Goal: Ask a question

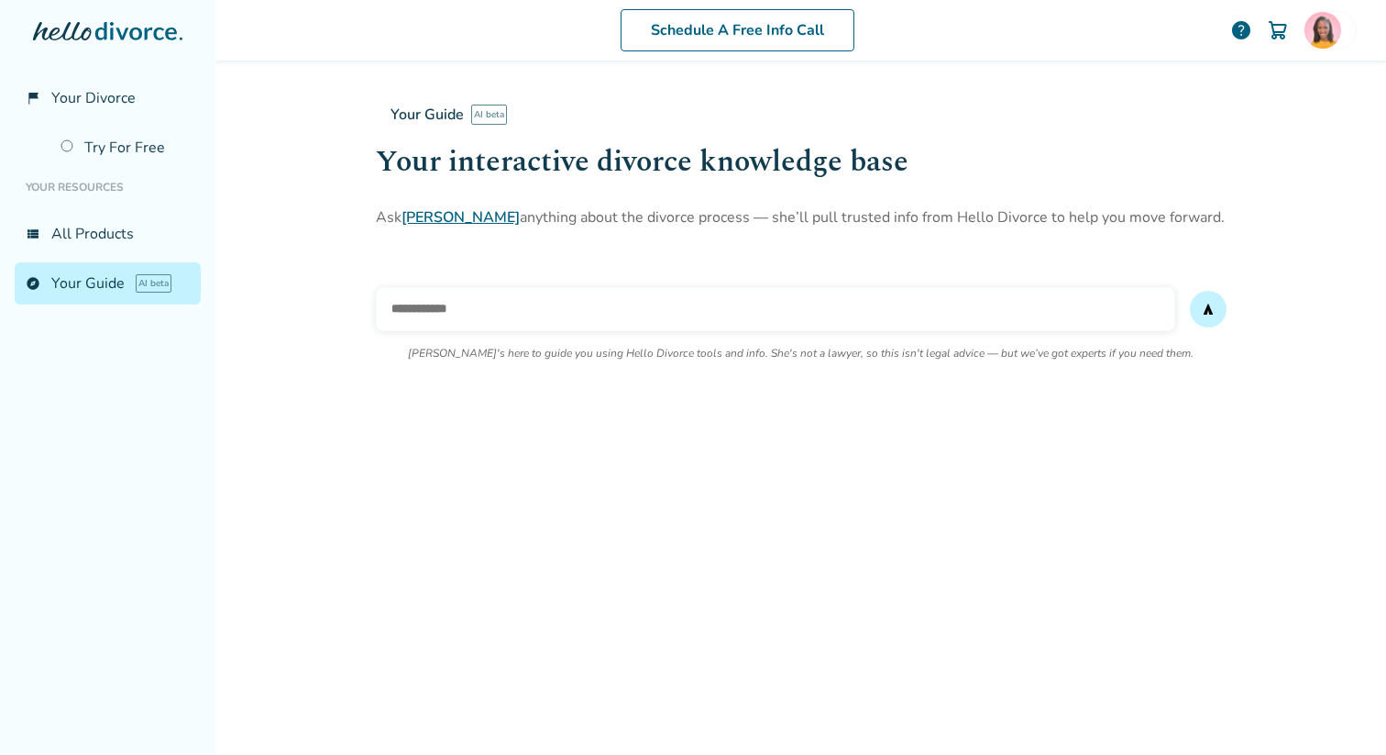
click at [611, 292] on input "text" at bounding box center [776, 309] width 800 height 44
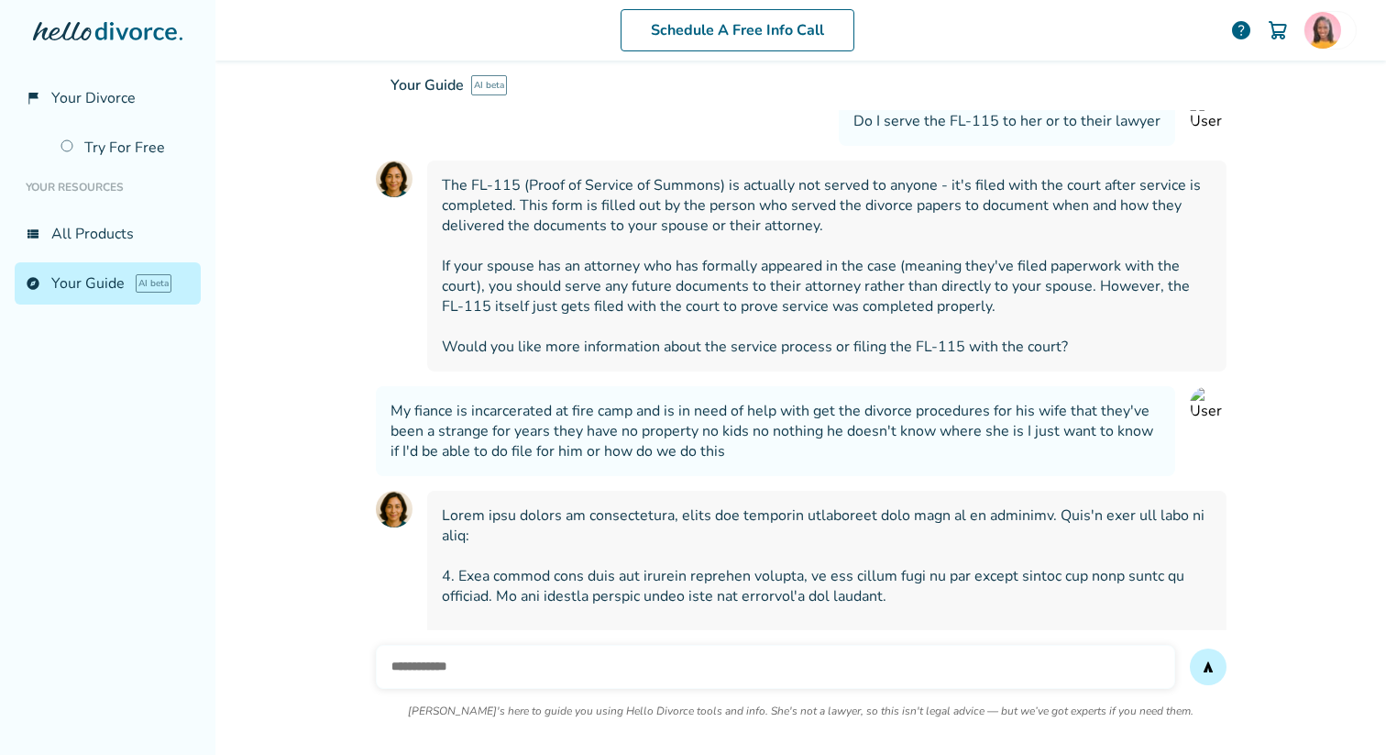
scroll to position [13679, 0]
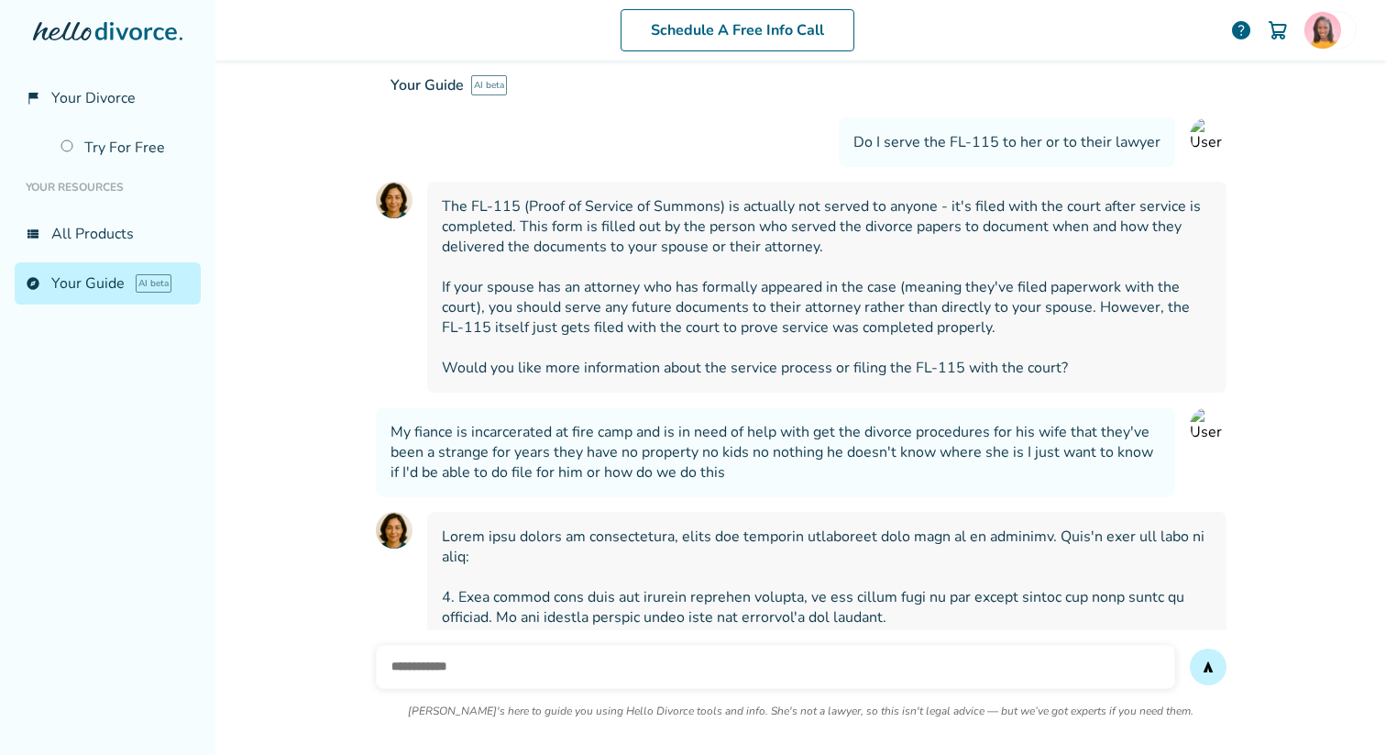
paste input "**********"
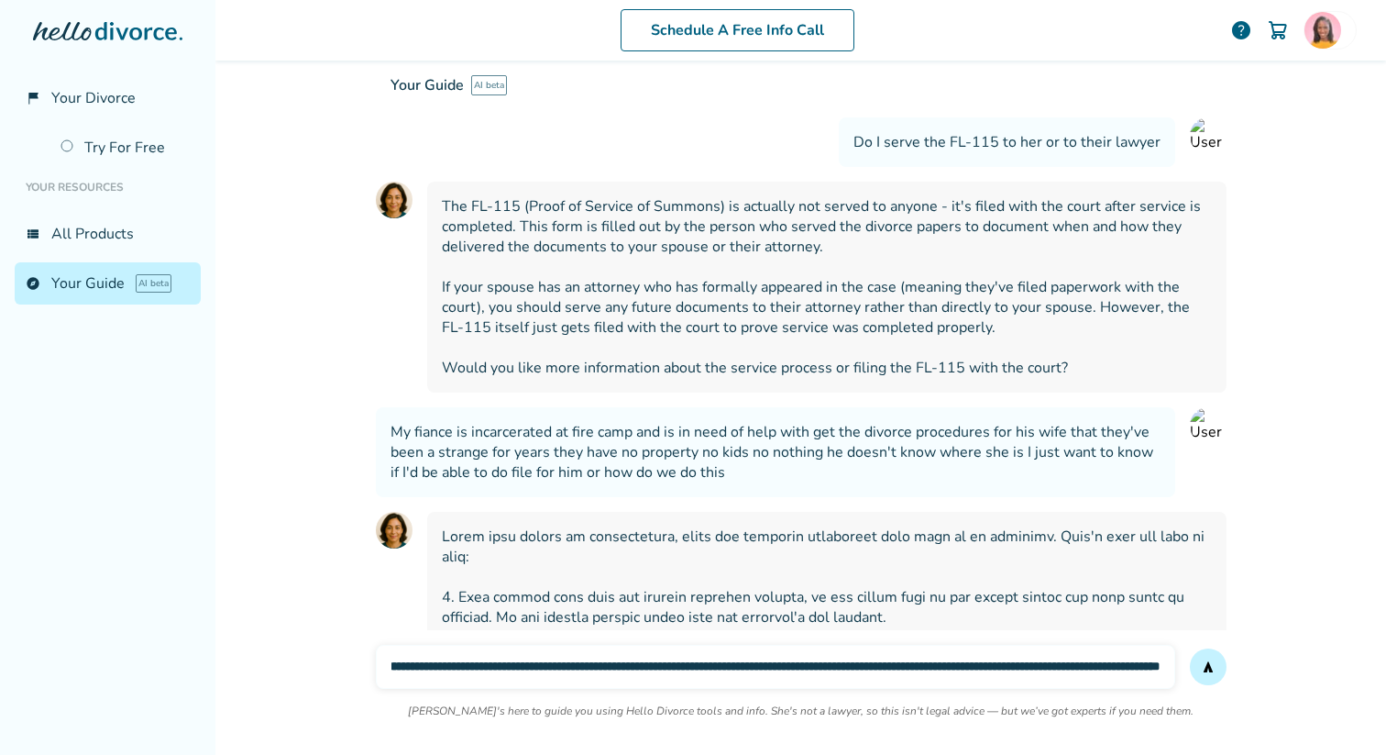
scroll to position [13786, 0]
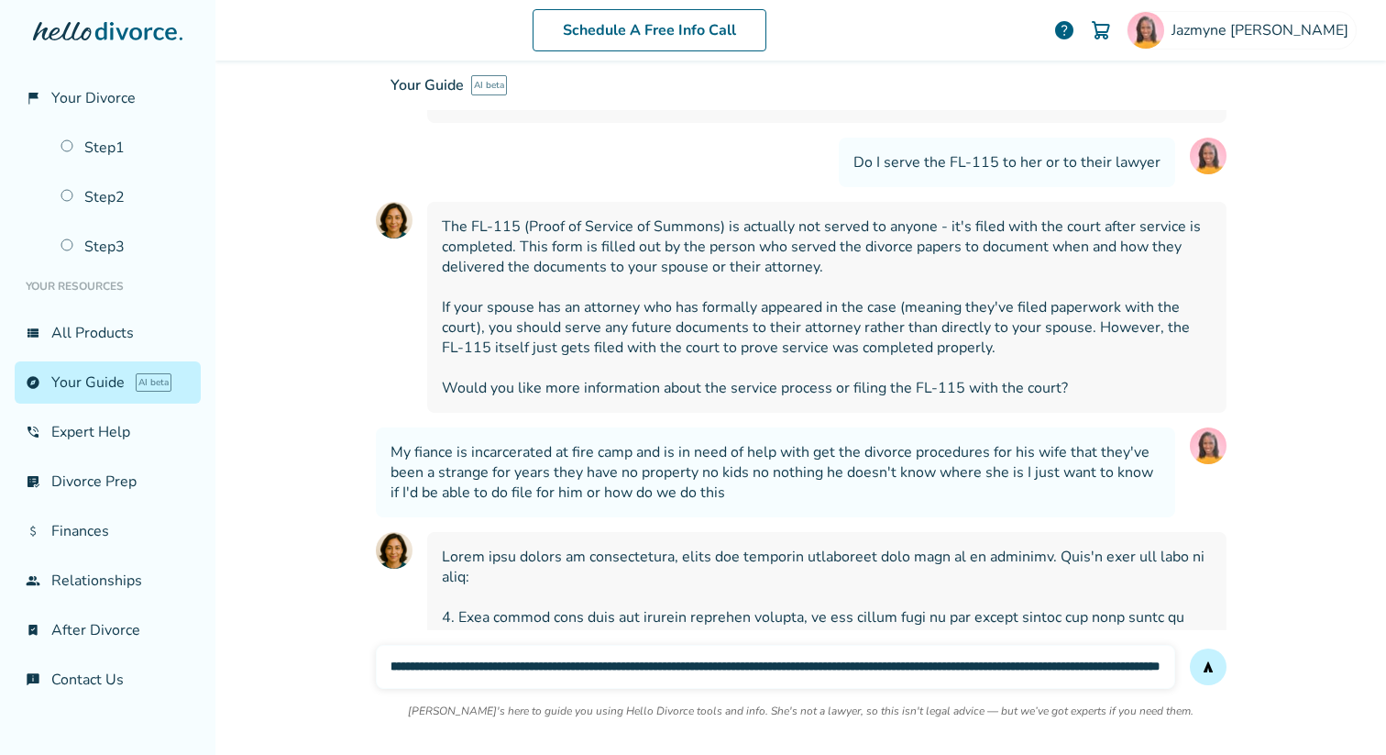
type input "**********"
click at [1190, 648] on button "send" at bounding box center [1208, 666] width 37 height 37
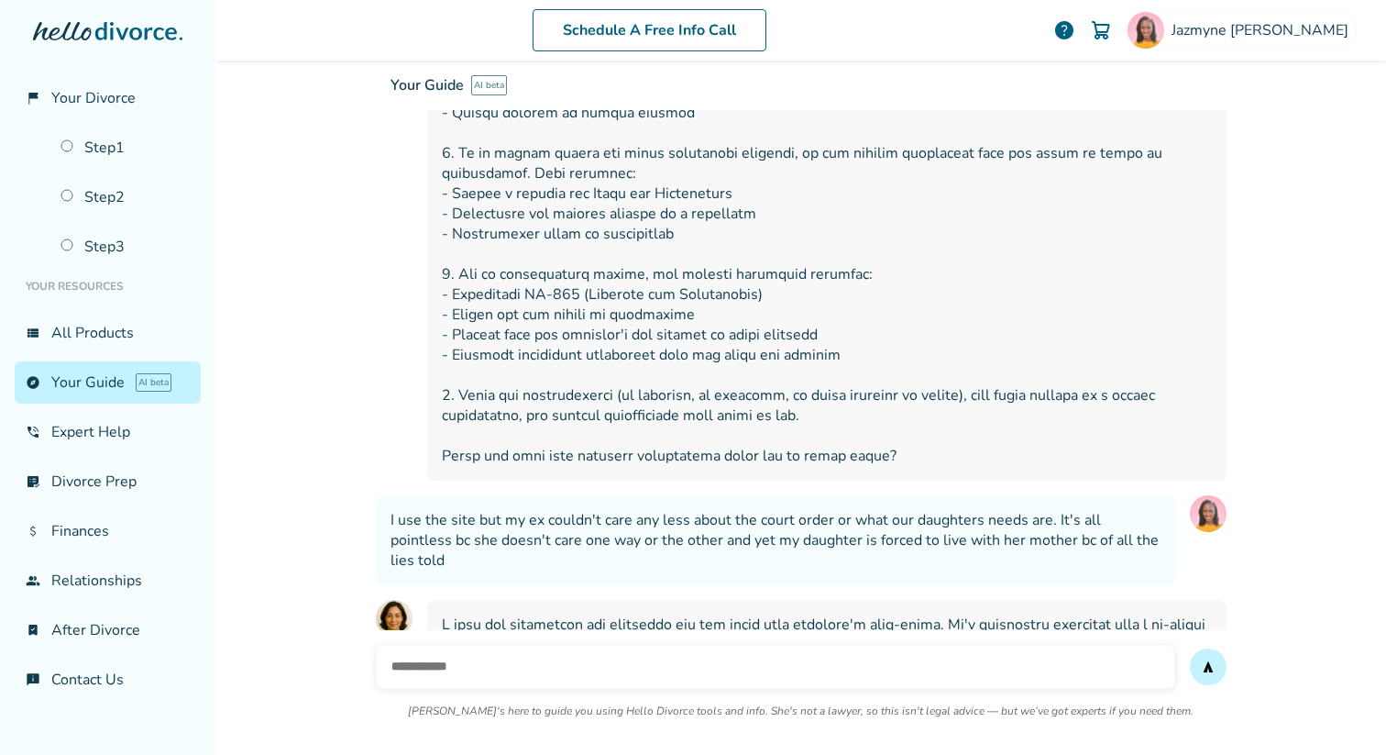
scroll to position [14469, 0]
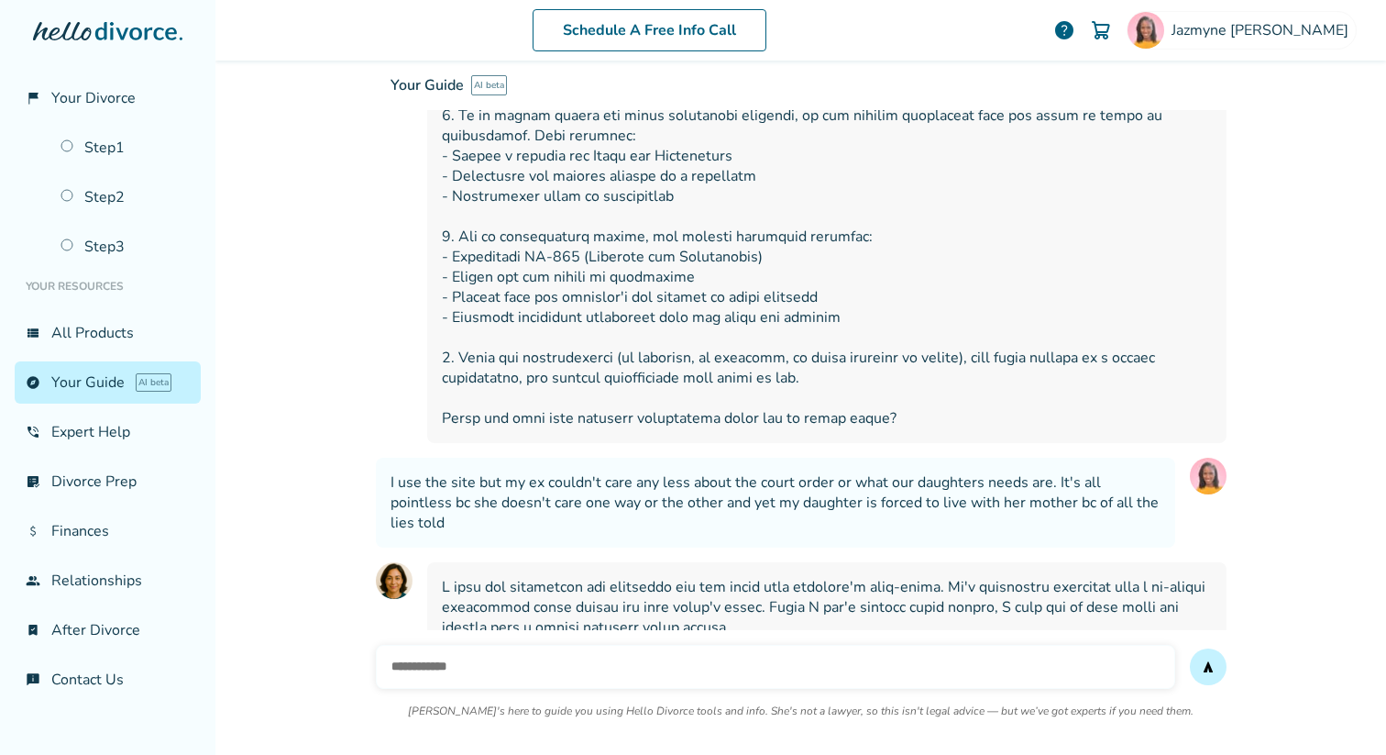
drag, startPoint x: 441, startPoint y: 187, endPoint x: 492, endPoint y: 193, distance: 51.6
click at [492, 193] on div "Your Guide AI beta Your interactive divorce knowledge base Ask [PERSON_NAME] an…" at bounding box center [801, 130] width 851 height 138
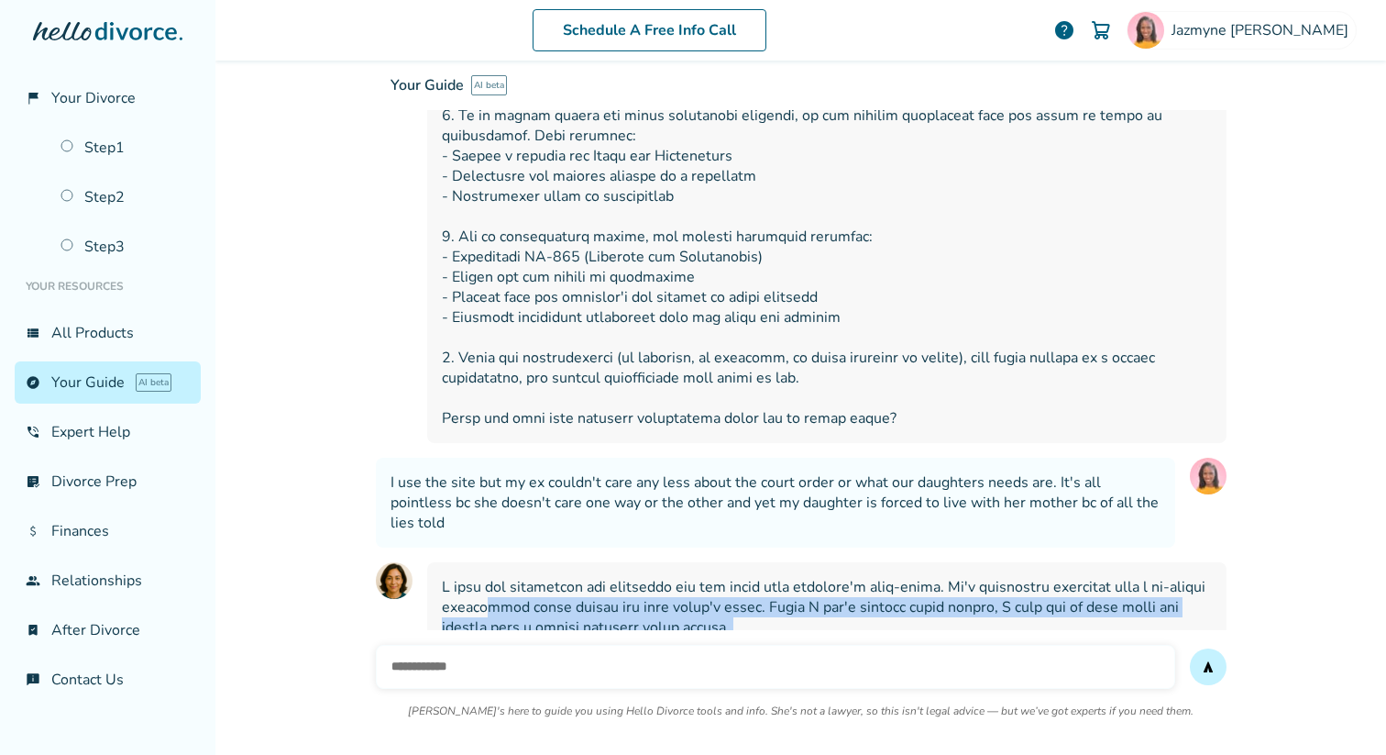
drag, startPoint x: 779, startPoint y: 567, endPoint x: 527, endPoint y: 202, distance: 443.6
click at [475, 193] on div "Your Guide AI beta Your interactive divorce knowledge base Ask [PERSON_NAME] an…" at bounding box center [801, 130] width 851 height 138
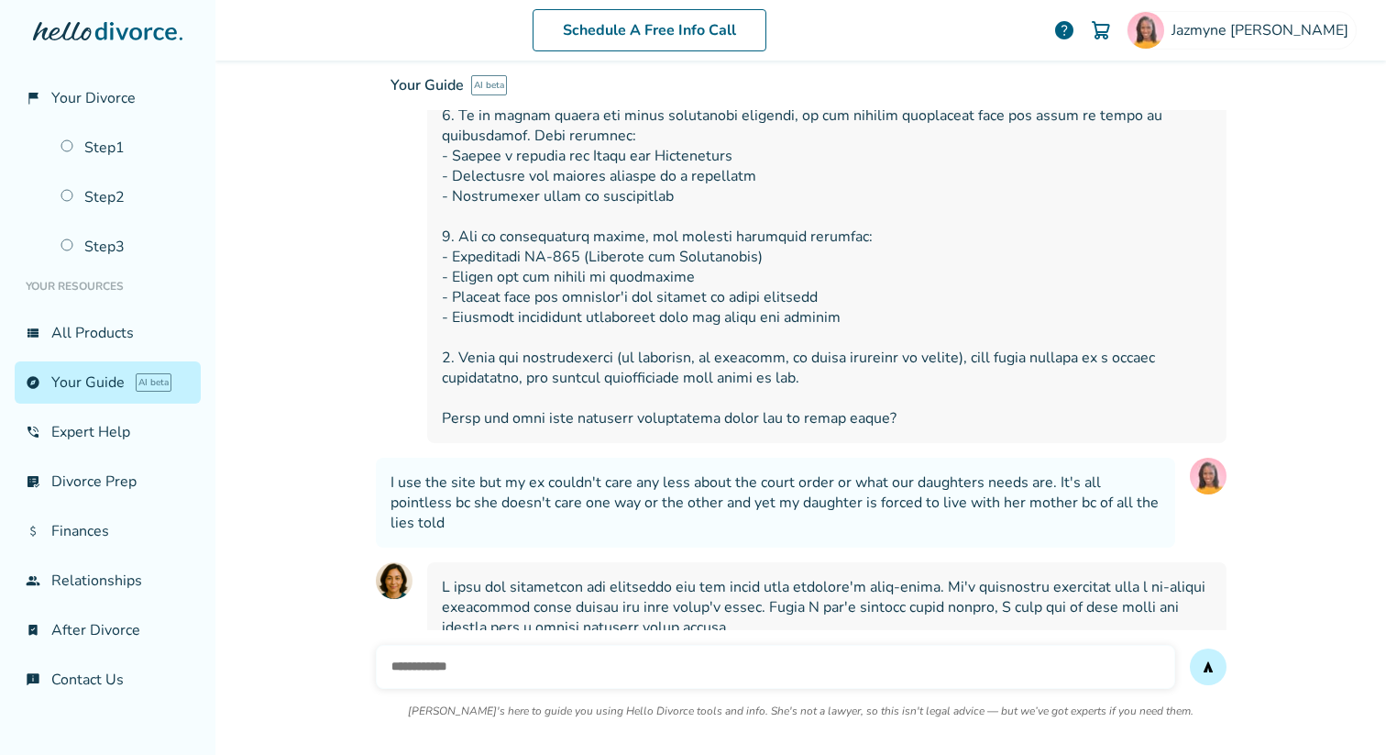
drag, startPoint x: 443, startPoint y: 188, endPoint x: 493, endPoint y: 193, distance: 50.7
click at [493, 193] on div "Your Guide AI beta Your interactive divorce knowledge base Ask [PERSON_NAME] an…" at bounding box center [801, 130] width 851 height 138
drag, startPoint x: 439, startPoint y: 186, endPoint x: 473, endPoint y: 185, distance: 33.9
click at [474, 186] on div "Your Guide AI beta Your interactive divorce knowledge base Ask [PERSON_NAME] an…" at bounding box center [801, 130] width 851 height 138
click at [465, 190] on div "Your Guide AI beta Your interactive divorce knowledge base Ask [PERSON_NAME] an…" at bounding box center [801, 130] width 851 height 138
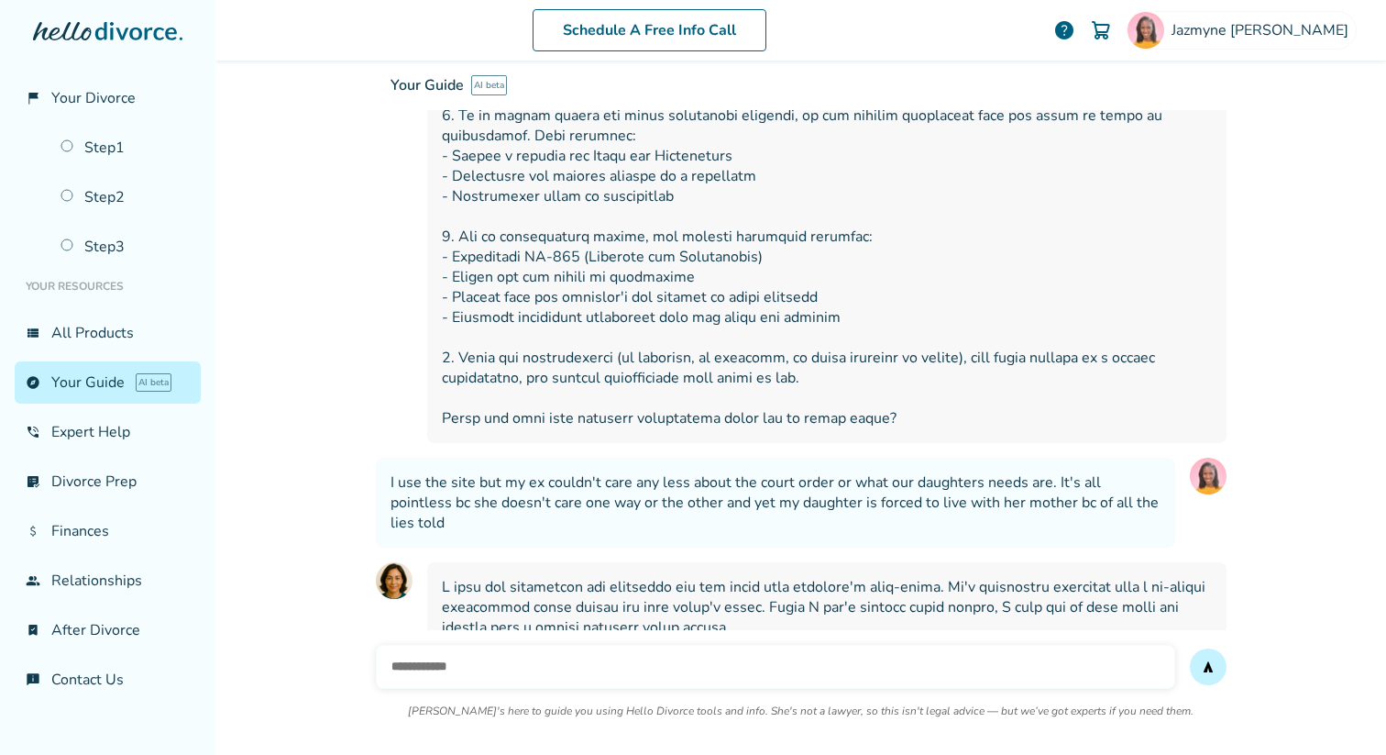
click at [465, 190] on div "Your Guide AI beta Your interactive divorce knowledge base Ask [PERSON_NAME] an…" at bounding box center [801, 130] width 851 height 138
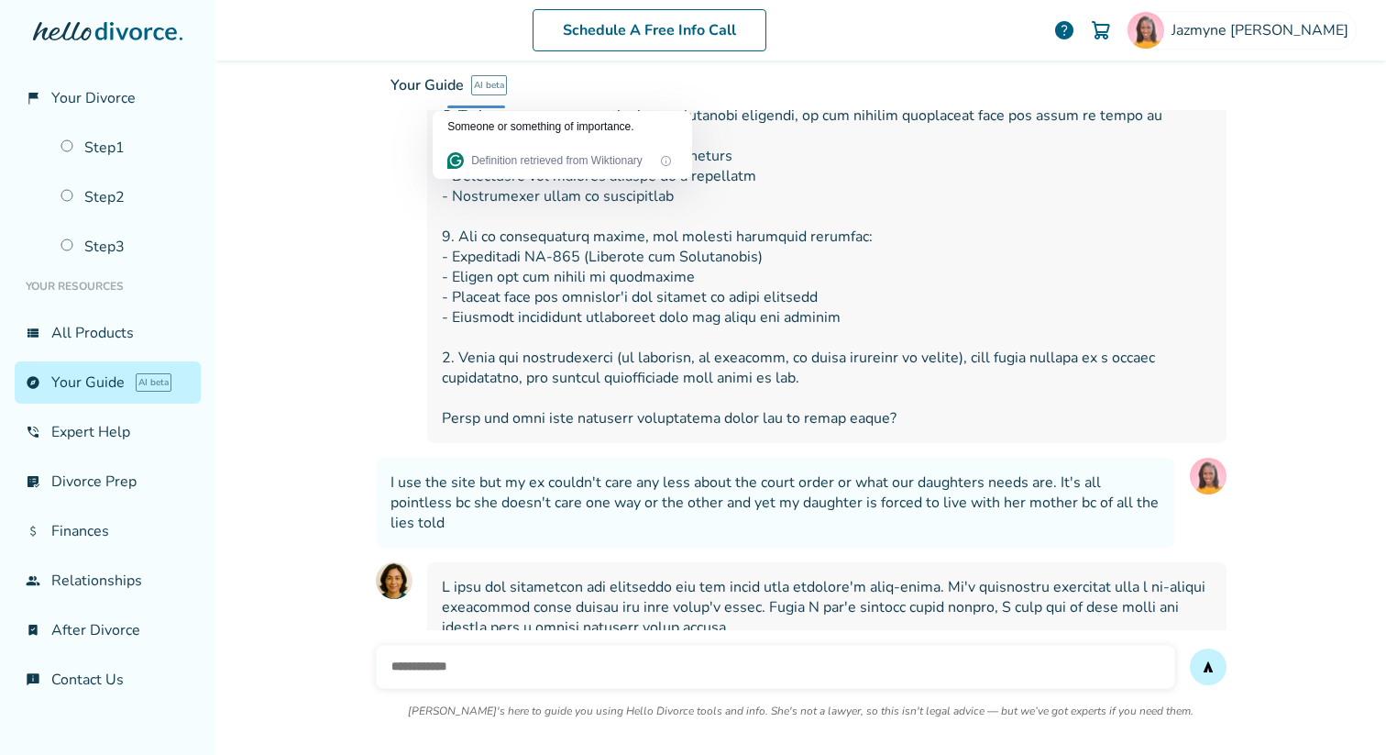
click at [467, 190] on div "Your Guide AI beta Your interactive divorce knowledge base Ask [PERSON_NAME] an…" at bounding box center [801, 130] width 851 height 138
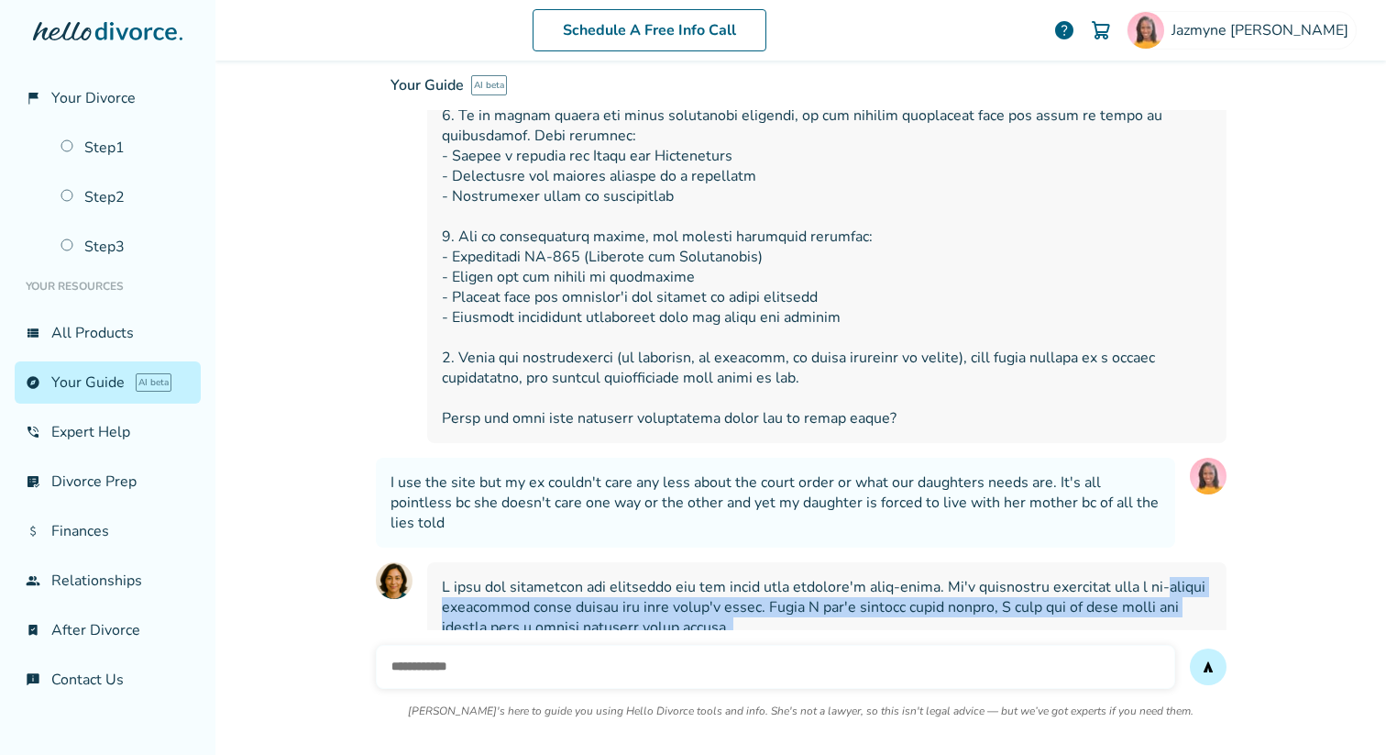
drag, startPoint x: 792, startPoint y: 572, endPoint x: 444, endPoint y: 204, distance: 506.6
copy span "parent disregards court orders and your child's needs. While I can't provide le…"
click at [450, 188] on div "Your Guide AI beta Your interactive divorce knowledge base Ask [PERSON_NAME] an…" at bounding box center [801, 130] width 851 height 138
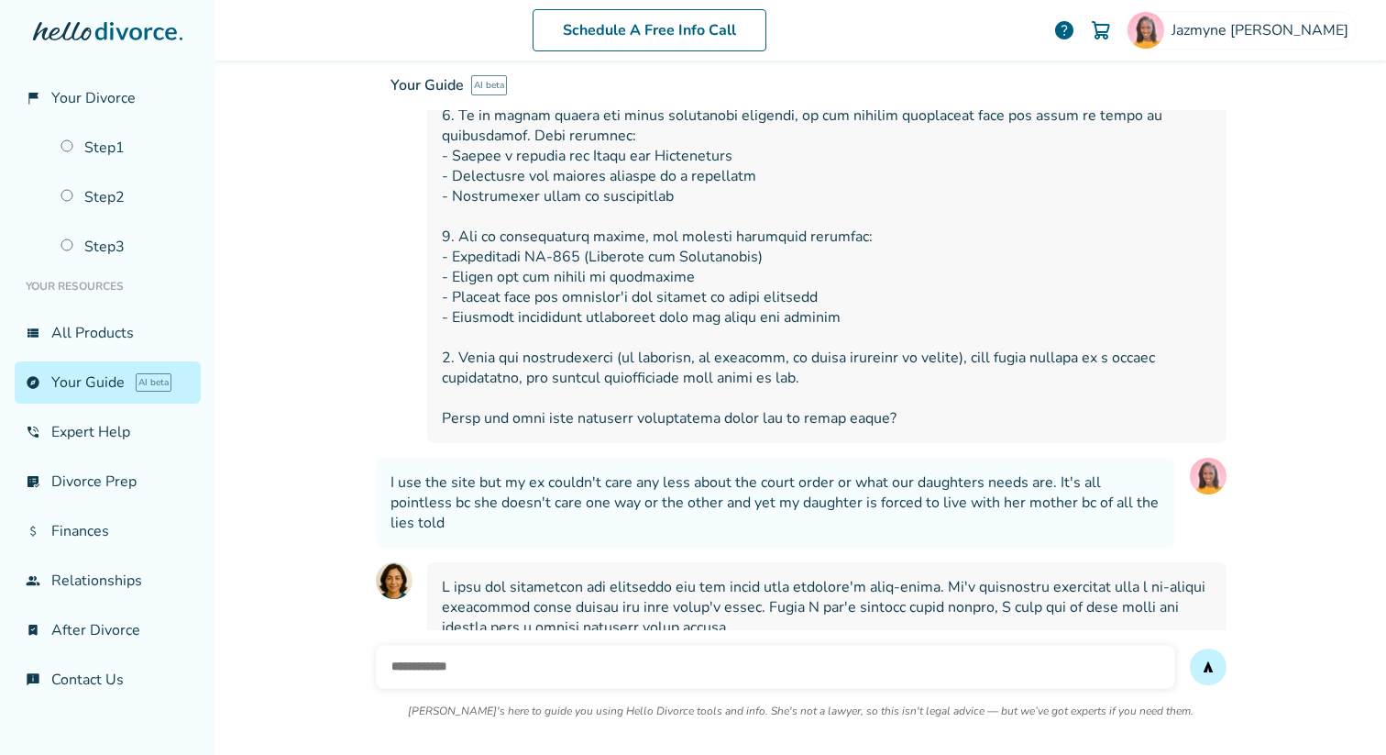
drag, startPoint x: 442, startPoint y: 188, endPoint x: 511, endPoint y: 183, distance: 68.9
click at [511, 183] on div "Your Guide AI beta Your interactive divorce knowledge base Ask [PERSON_NAME] an…" at bounding box center [801, 130] width 851 height 138
drag, startPoint x: 1186, startPoint y: 186, endPoint x: 977, endPoint y: 188, distance: 209.1
click at [977, 188] on div "Your Guide AI beta Your interactive divorce knowledge base Ask [PERSON_NAME] an…" at bounding box center [801, 130] width 851 height 138
click at [986, 189] on div "Your Guide AI beta Your interactive divorce knowledge base Ask [PERSON_NAME] an…" at bounding box center [801, 130] width 851 height 138
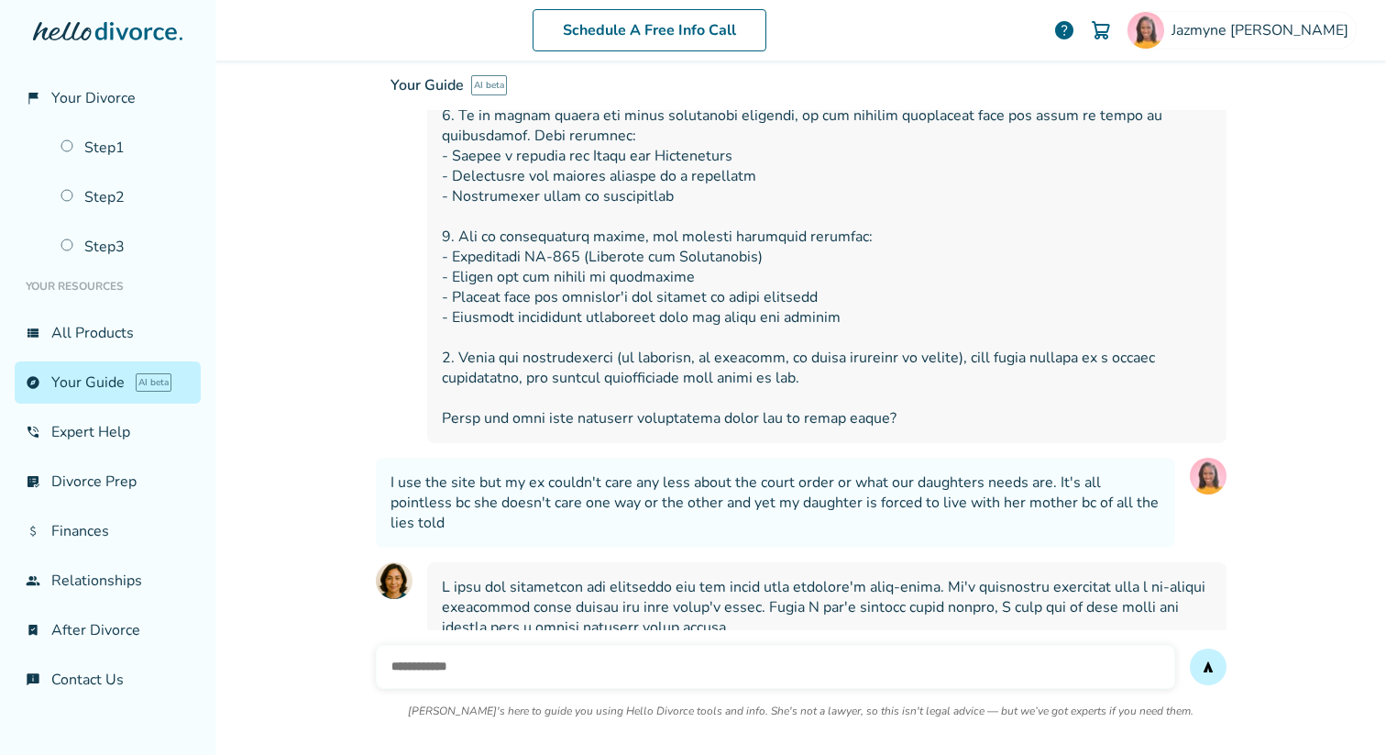
click at [986, 189] on div "Your Guide AI beta Your interactive divorce knowledge base Ask [PERSON_NAME] an…" at bounding box center [801, 130] width 851 height 138
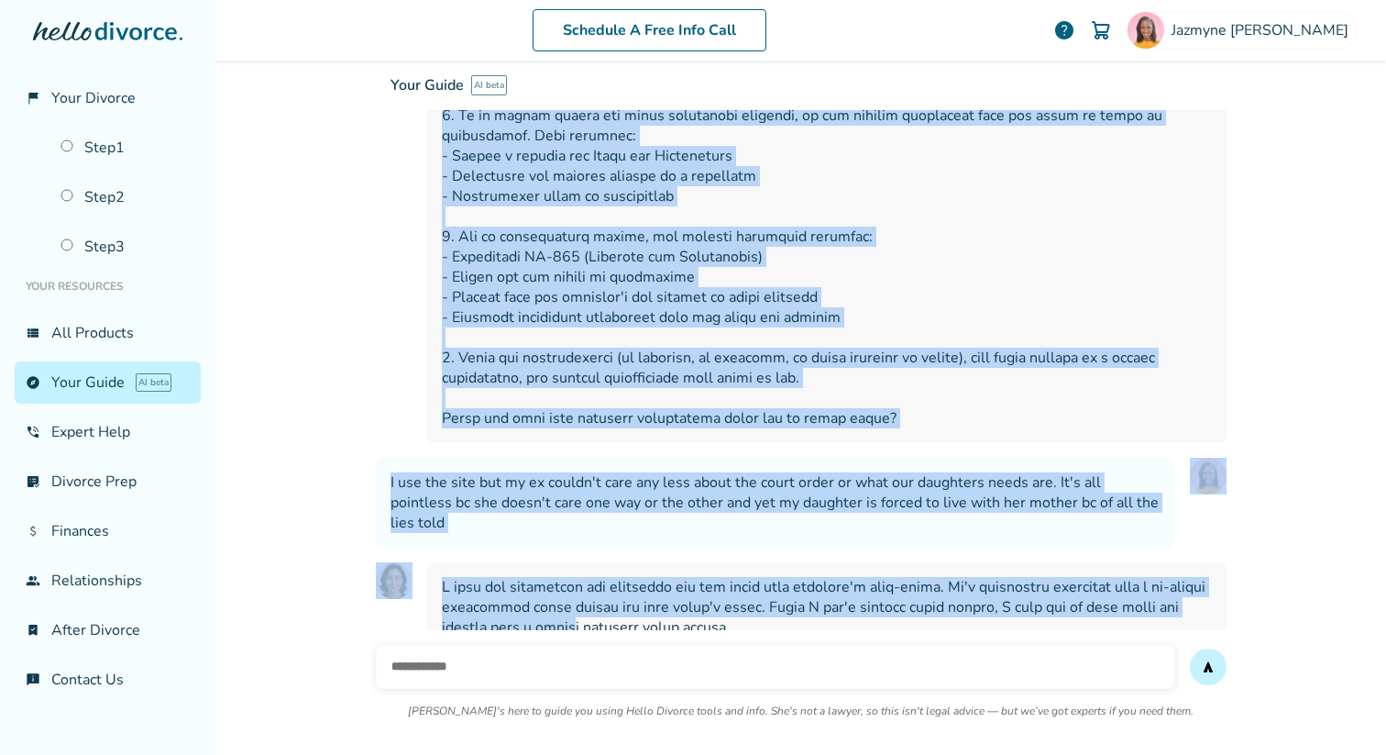
drag, startPoint x: 584, startPoint y: 221, endPoint x: 452, endPoint y: 187, distance: 136.3
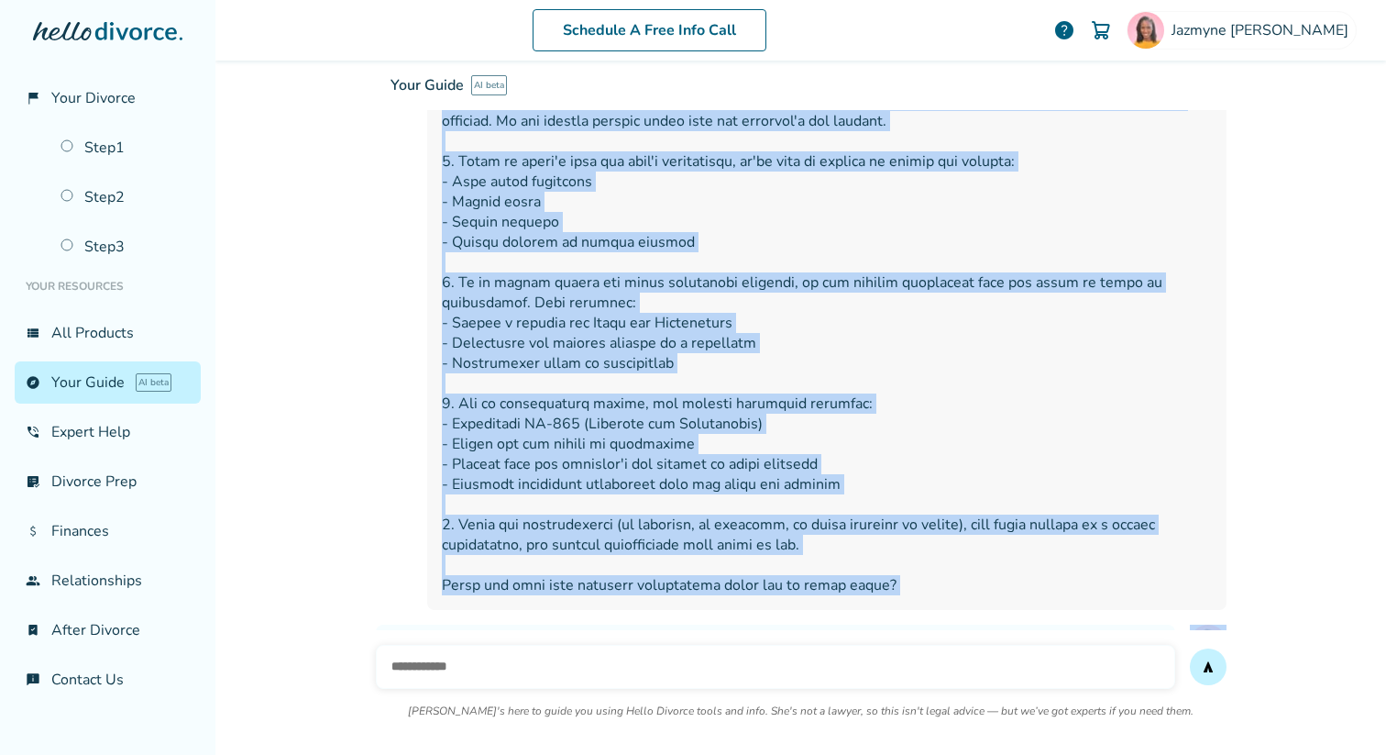
scroll to position [14304, 0]
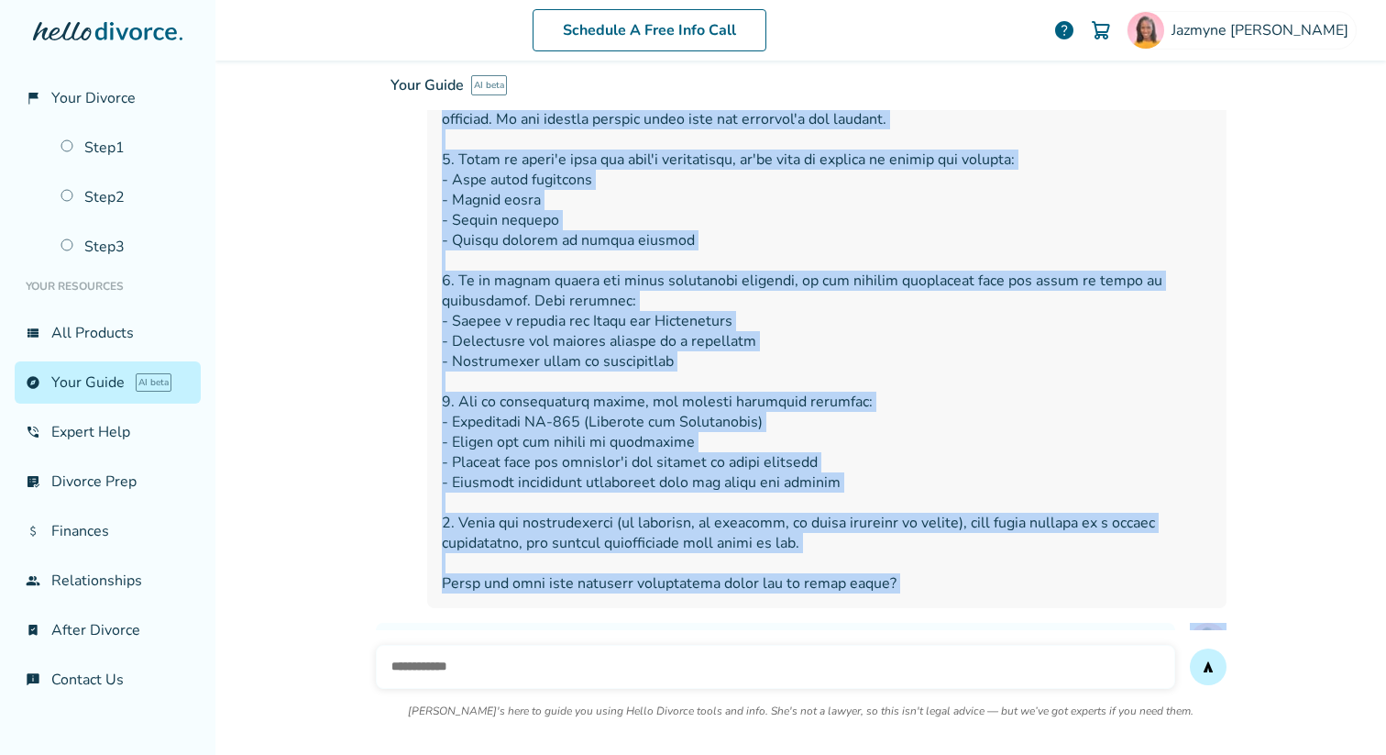
click at [425, 658] on input "text" at bounding box center [776, 667] width 800 height 44
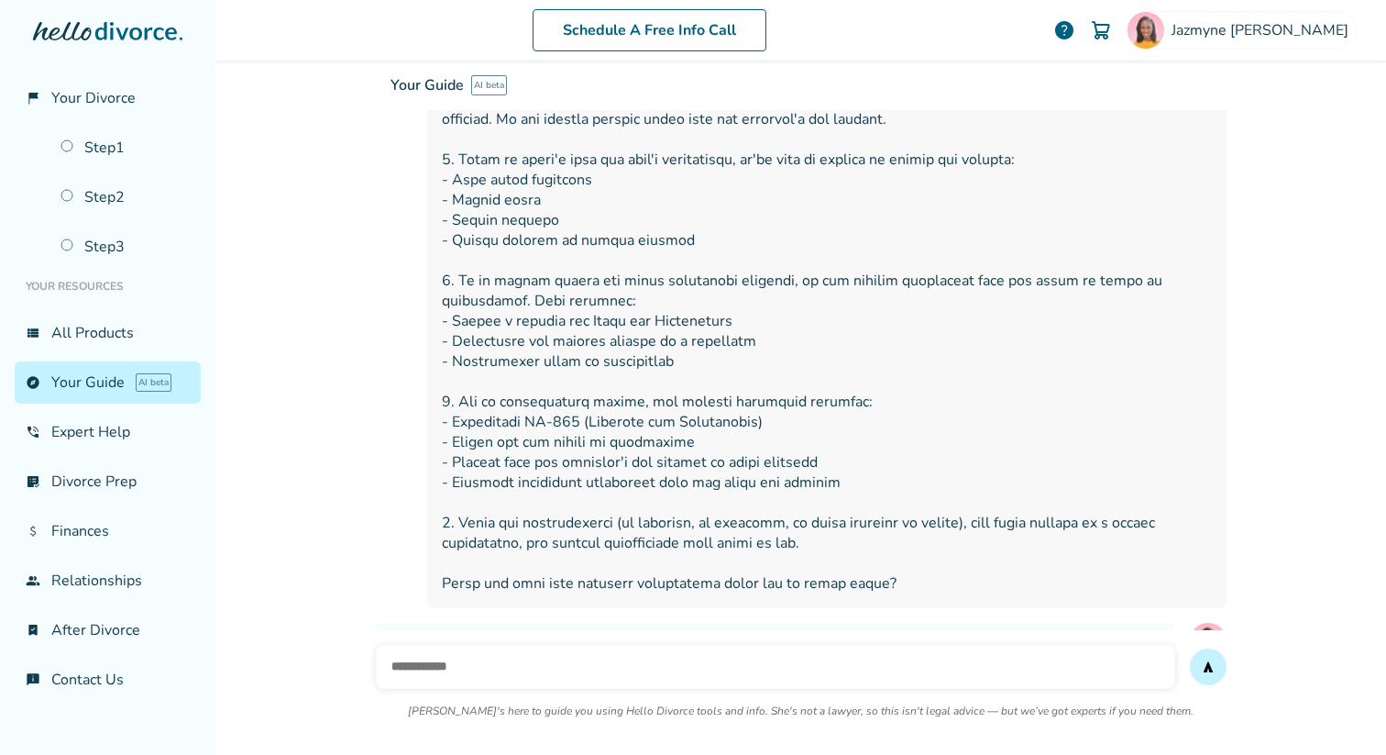
paste input "**********"
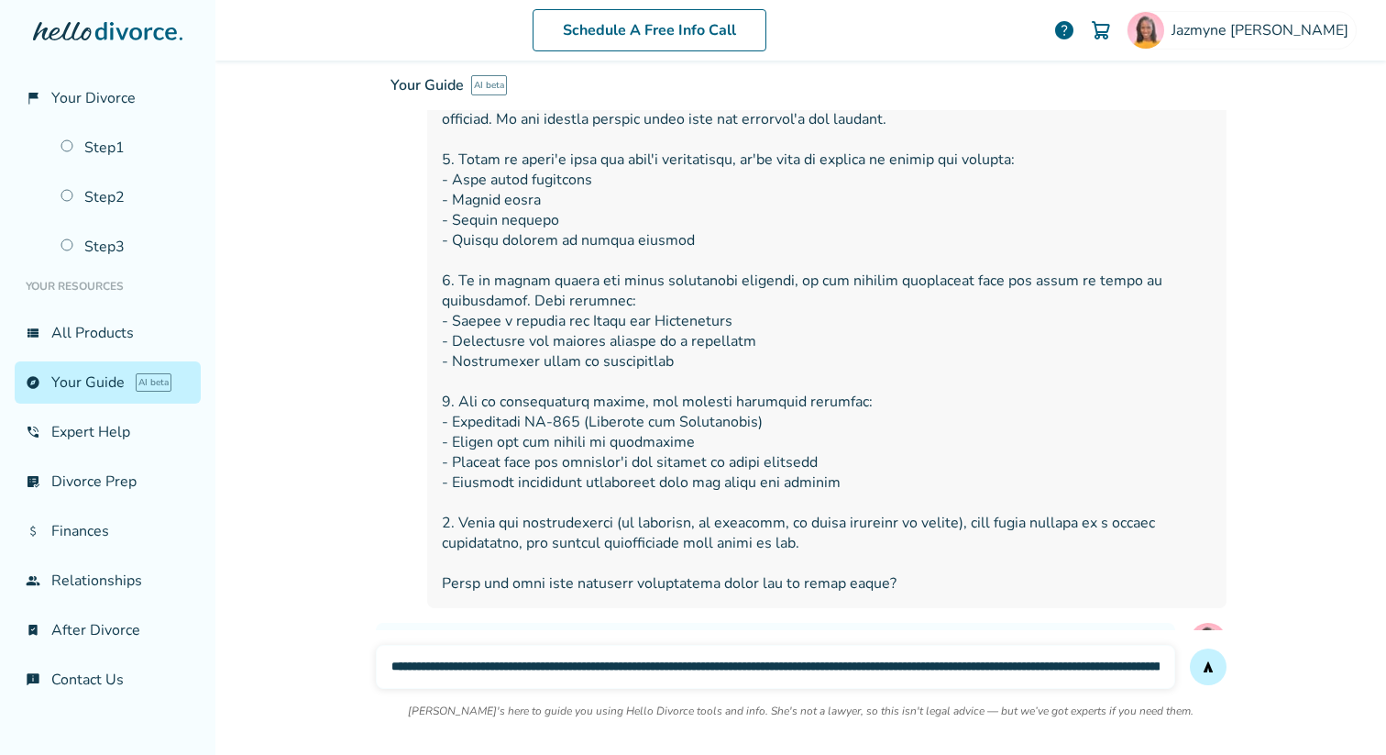
scroll to position [0, 5204]
click at [448, 661] on input "text" at bounding box center [776, 667] width 800 height 44
drag, startPoint x: 536, startPoint y: 664, endPoint x: 328, endPoint y: 662, distance: 207.2
click at [328, 662] on div "Schedule A Free Info Call [PERSON_NAME] help Schedule A Free Call [PERSON_NAME]…" at bounding box center [800, 377] width 1171 height 755
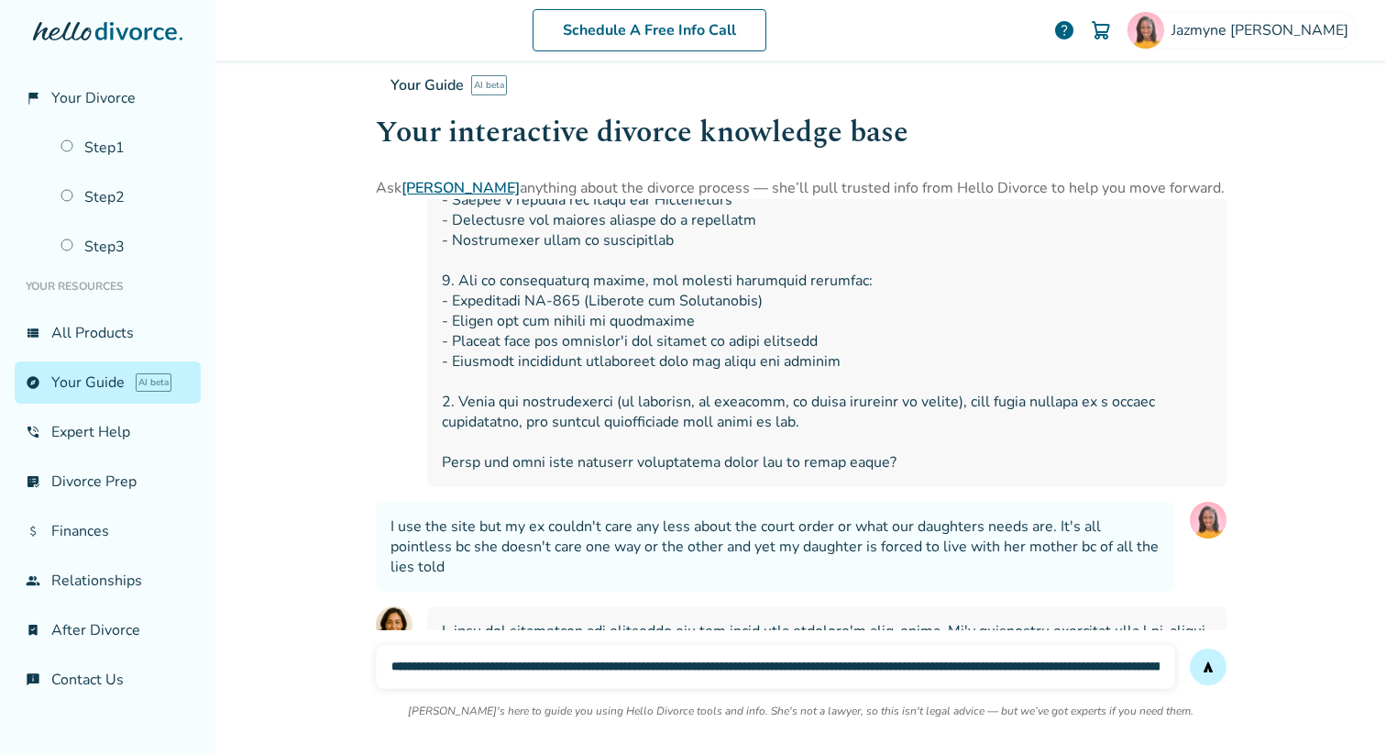
scroll to position [14417, 0]
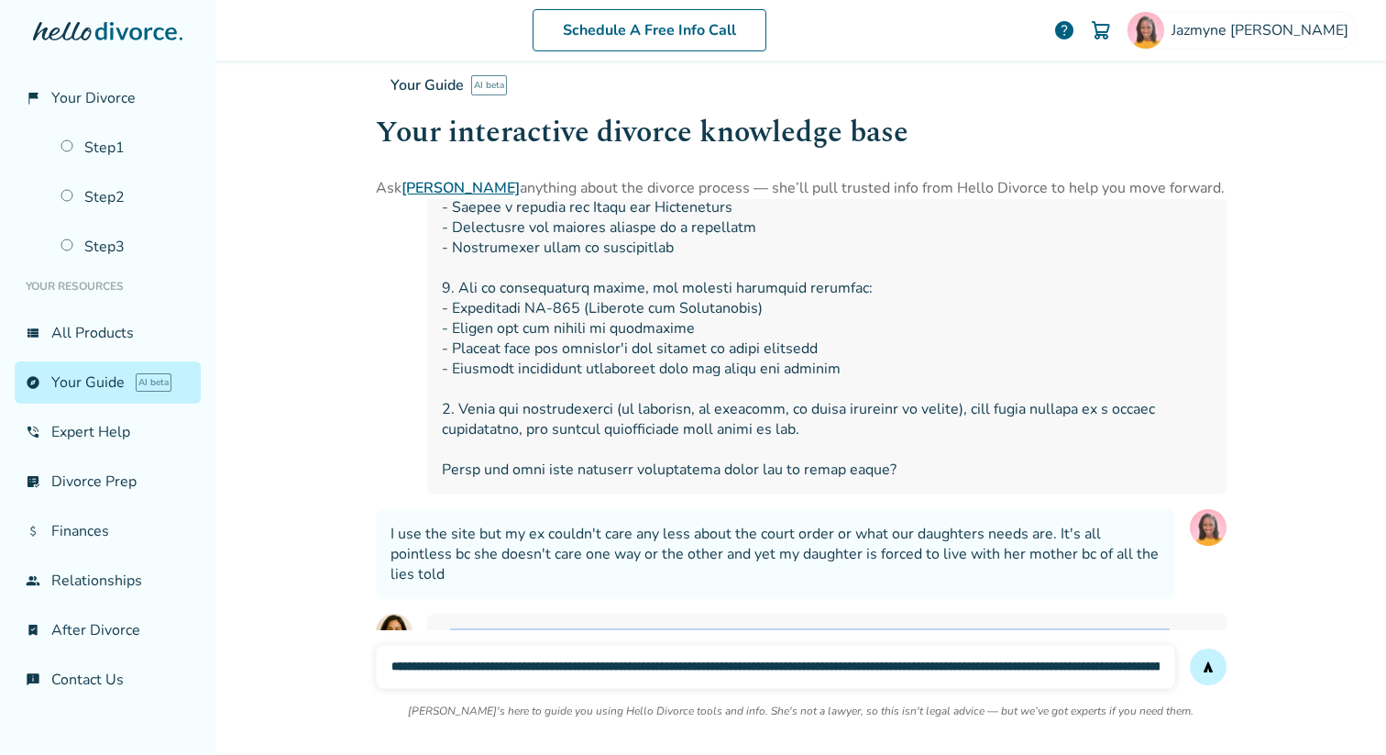
drag, startPoint x: 444, startPoint y: 240, endPoint x: 441, endPoint y: 260, distance: 20.4
copy span "hear how frustrated and concerned you are about your daughter's well-being. It'…"
click at [586, 662] on input "text" at bounding box center [776, 667] width 800 height 44
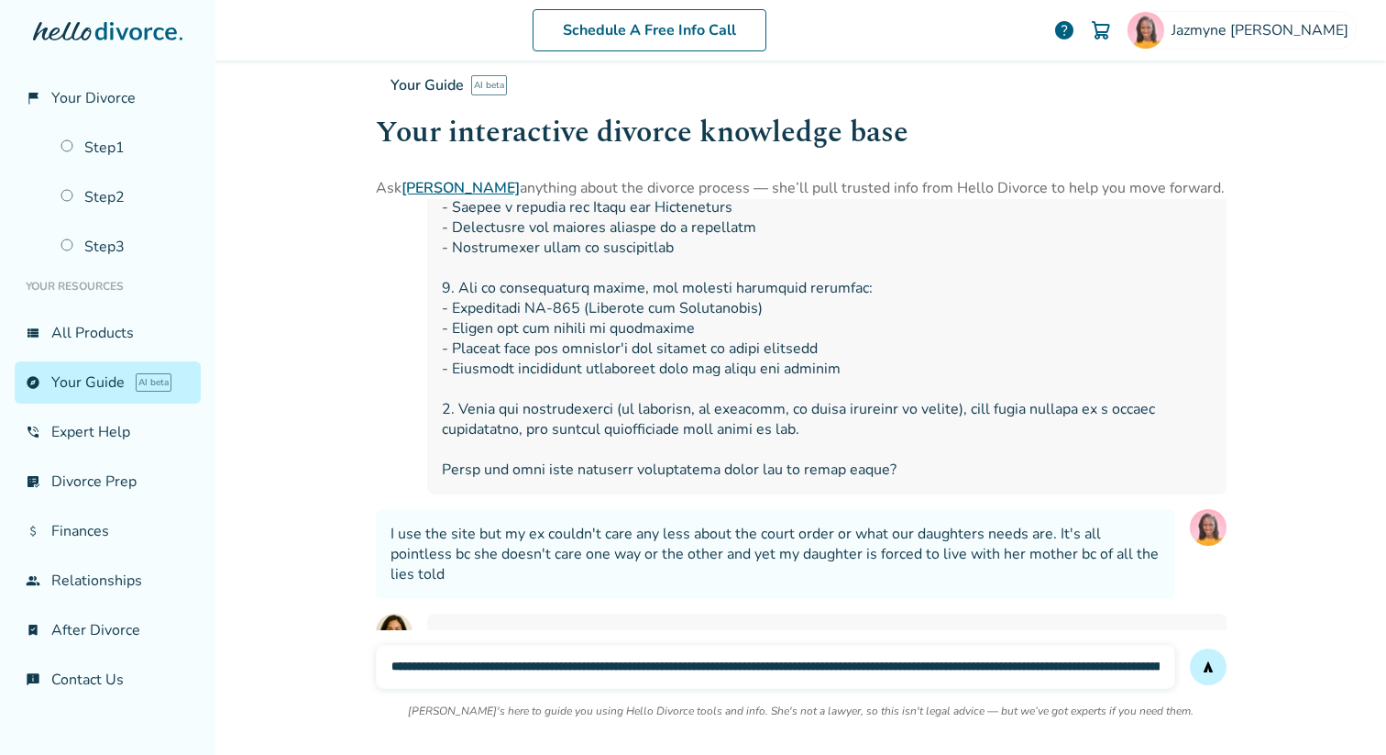
click at [586, 662] on input "text" at bounding box center [776, 667] width 800 height 44
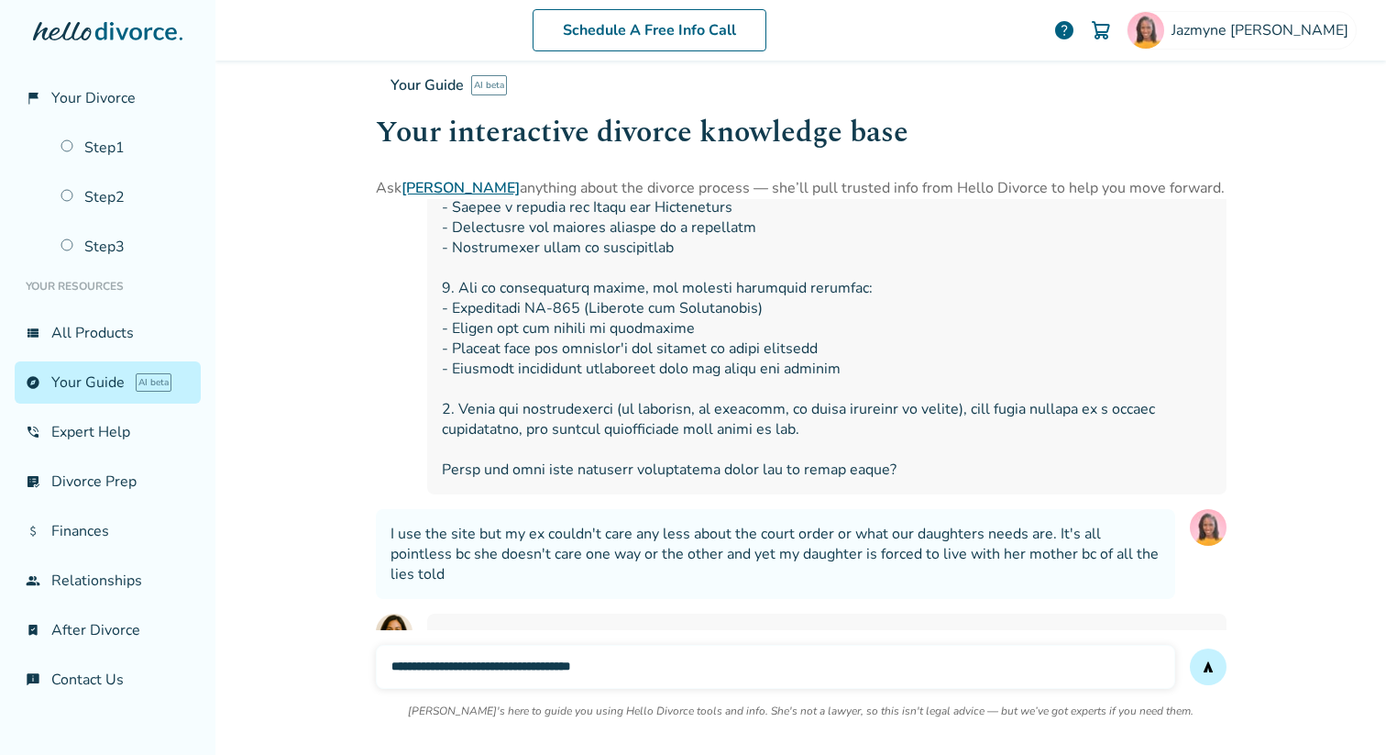
type input "**********"
click at [1190, 648] on button "send" at bounding box center [1208, 666] width 37 height 37
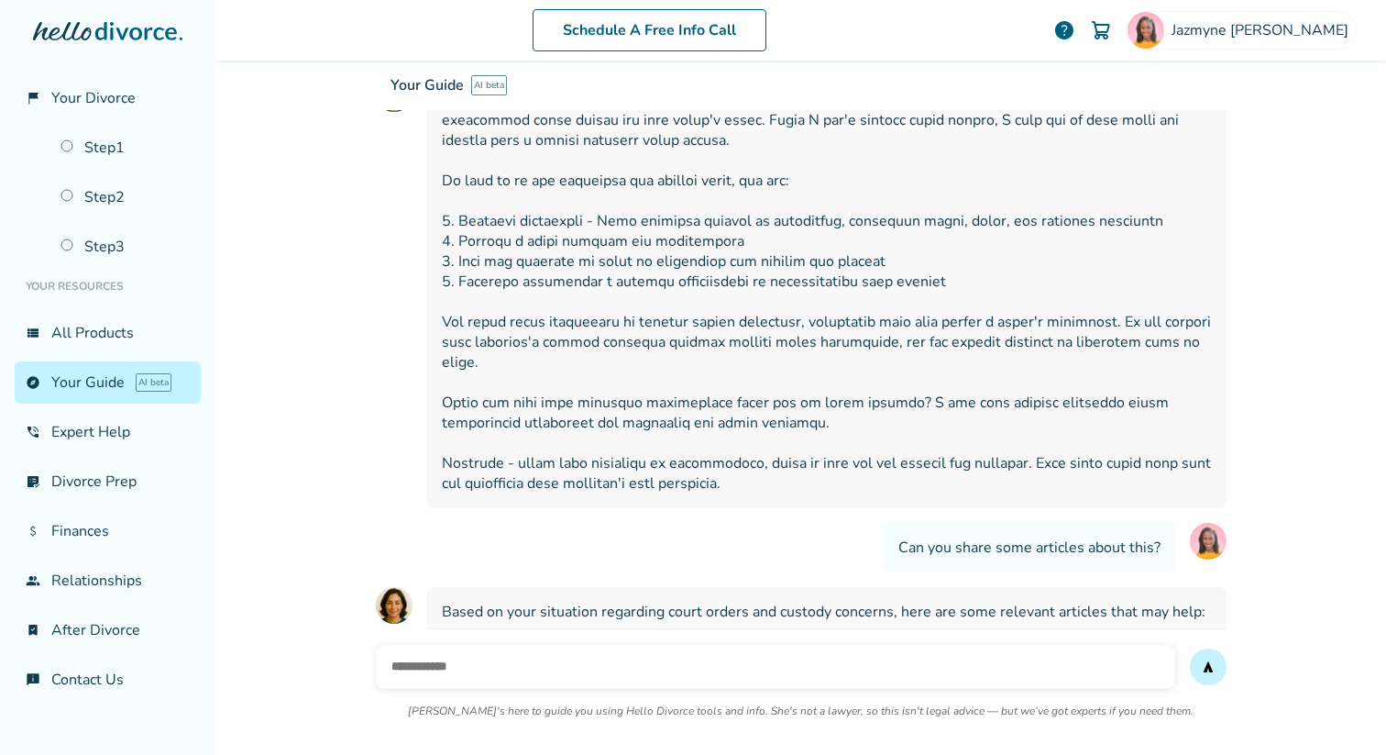
scroll to position [14958, 0]
click at [622, 645] on input "text" at bounding box center [776, 667] width 800 height 44
drag, startPoint x: 1132, startPoint y: 341, endPoint x: 900, endPoint y: 362, distance: 233.9
click at [900, 600] on span "Based on your situation regarding court orders and custody concerns, here are s…" at bounding box center [827, 731] width 770 height 262
copy span "share more specific articles about custody enforcement or co-parenting strategi…"
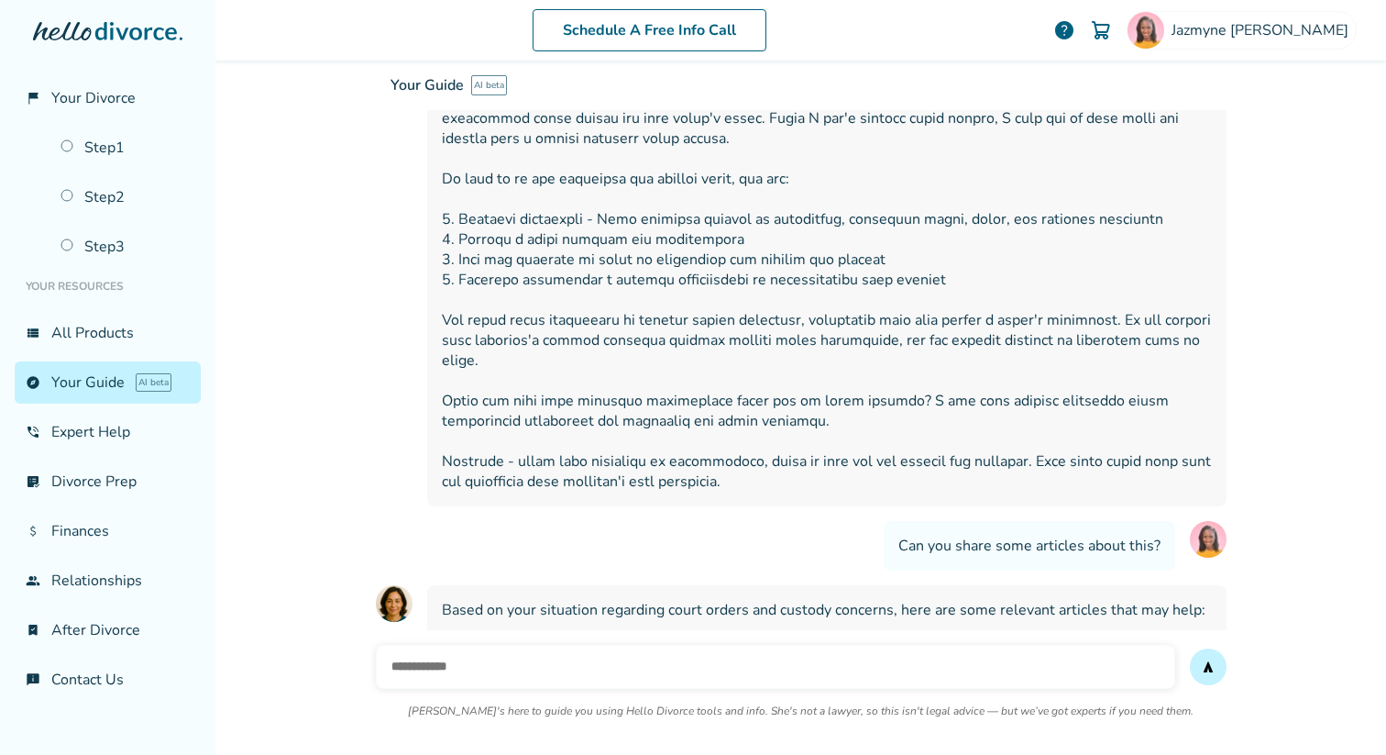
click at [663, 645] on input "text" at bounding box center [776, 667] width 800 height 44
paste input "**********"
type input "**********"
click at [1190, 648] on button "send" at bounding box center [1208, 666] width 37 height 37
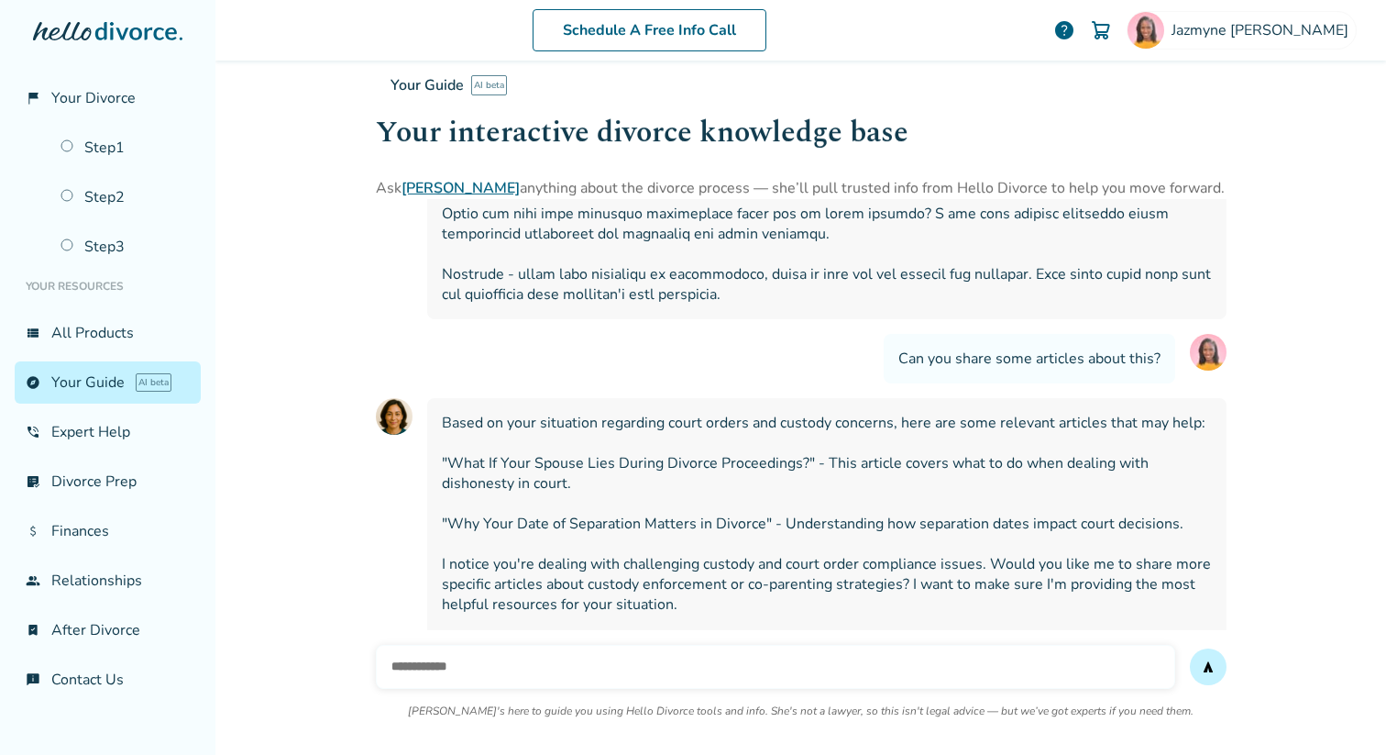
scroll to position [15141, 0]
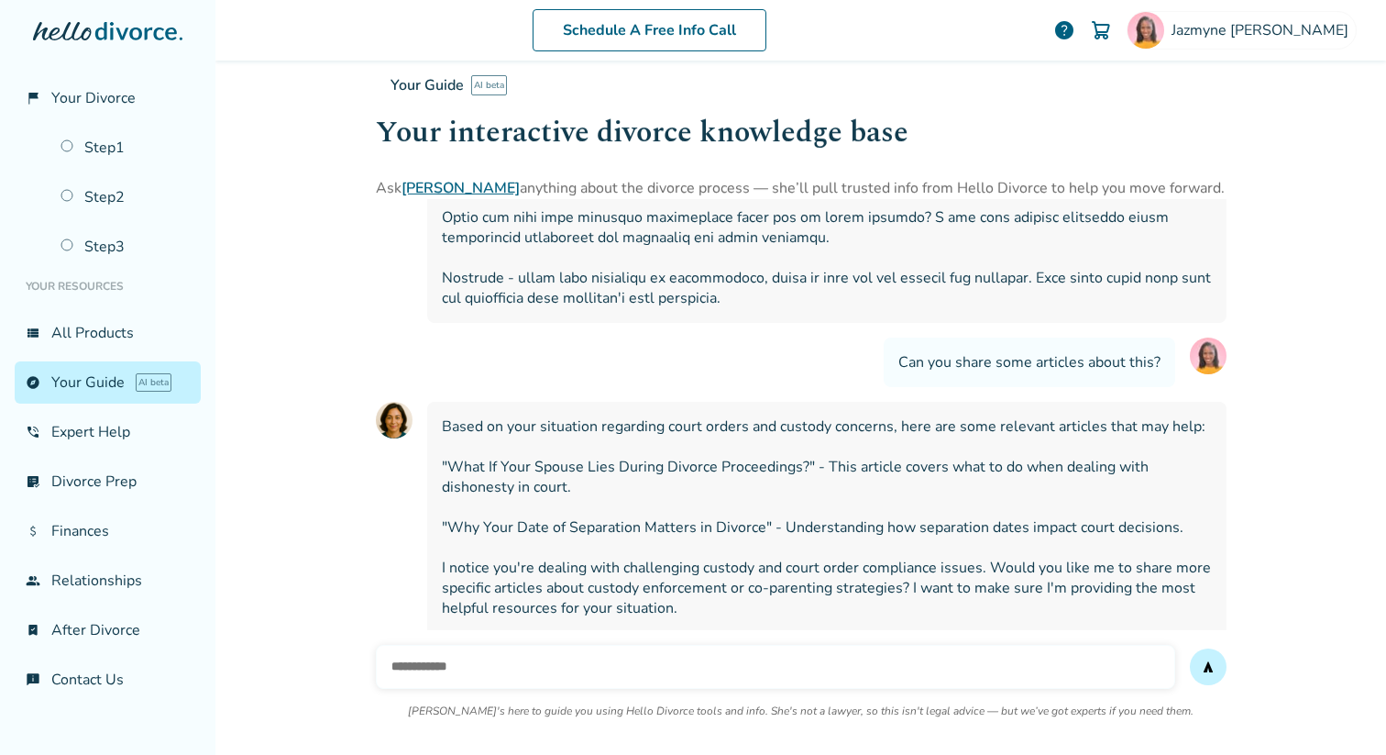
drag, startPoint x: 464, startPoint y: 424, endPoint x: 683, endPoint y: 423, distance: 219.2
copy span "Guide to Successful Co-Parenting"
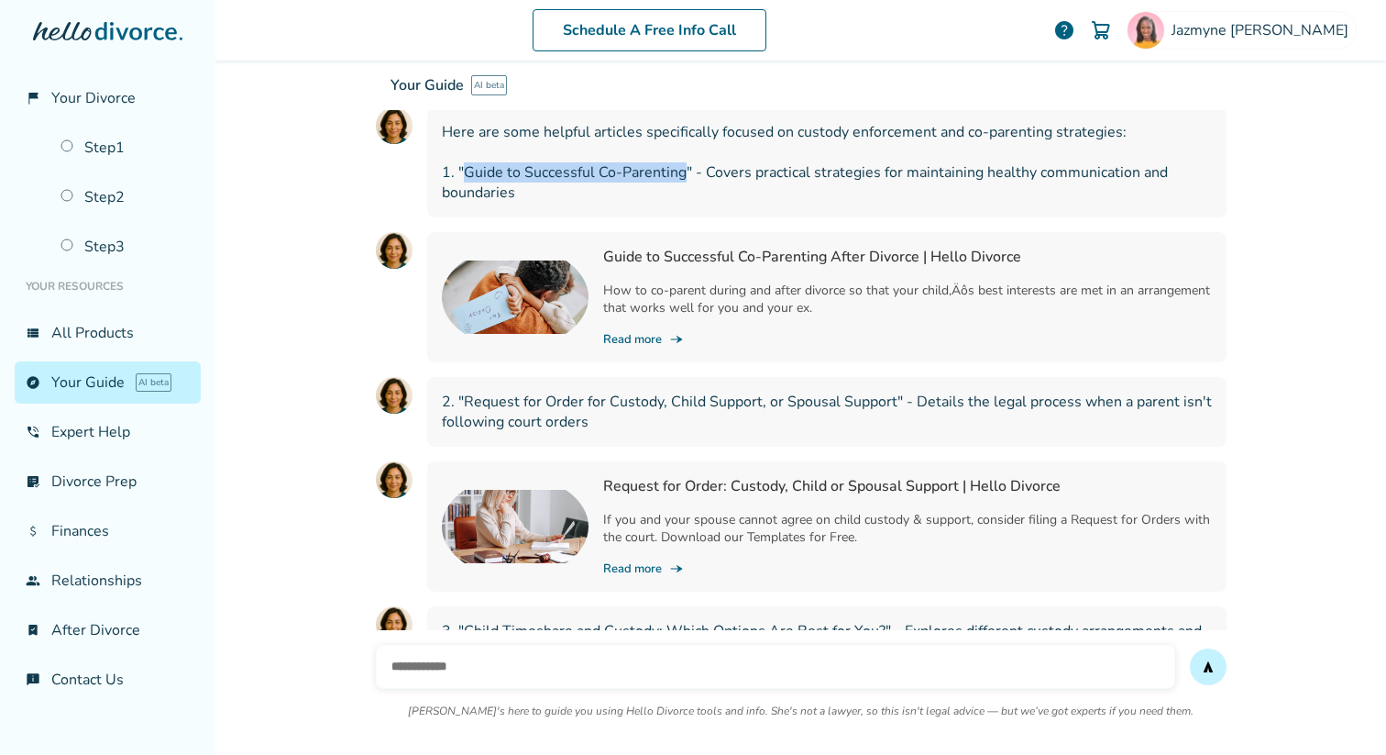
scroll to position [15808, 0]
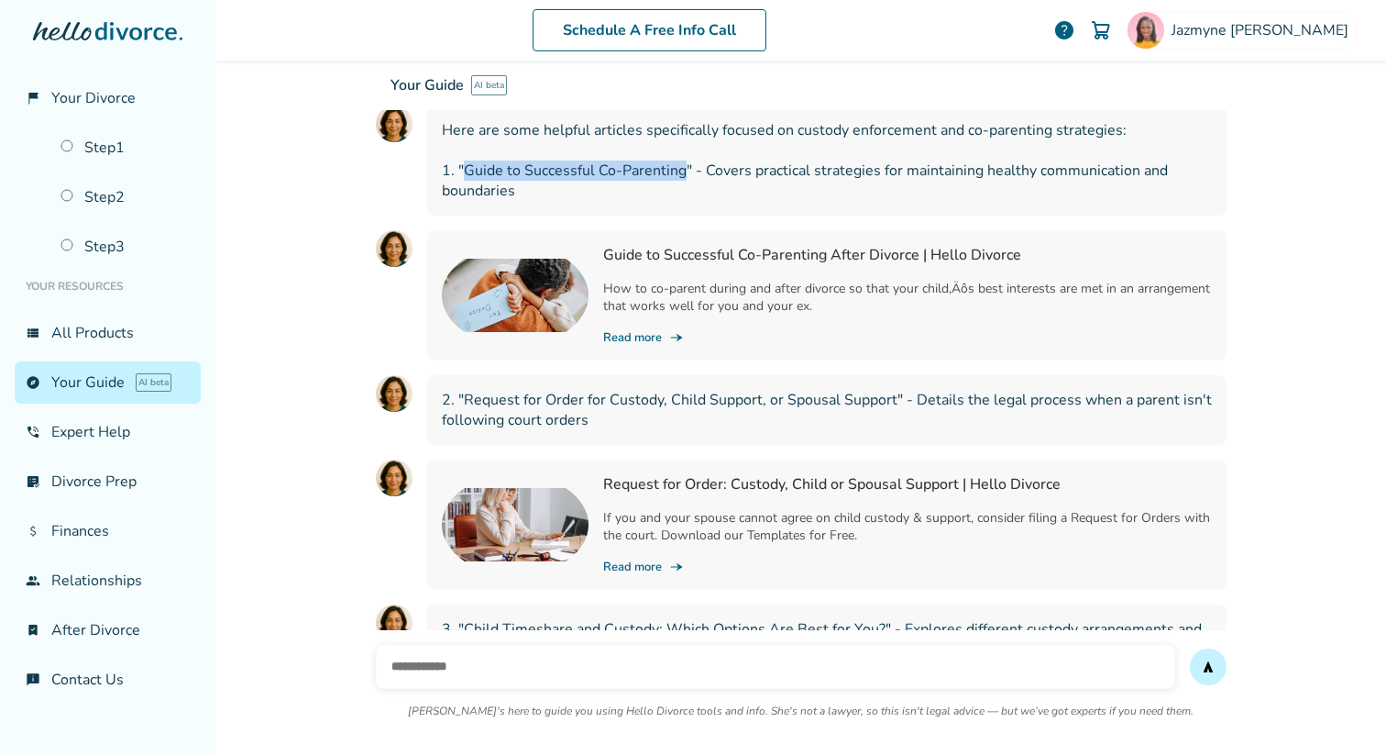
click at [745, 645] on input "text" at bounding box center [776, 667] width 800 height 44
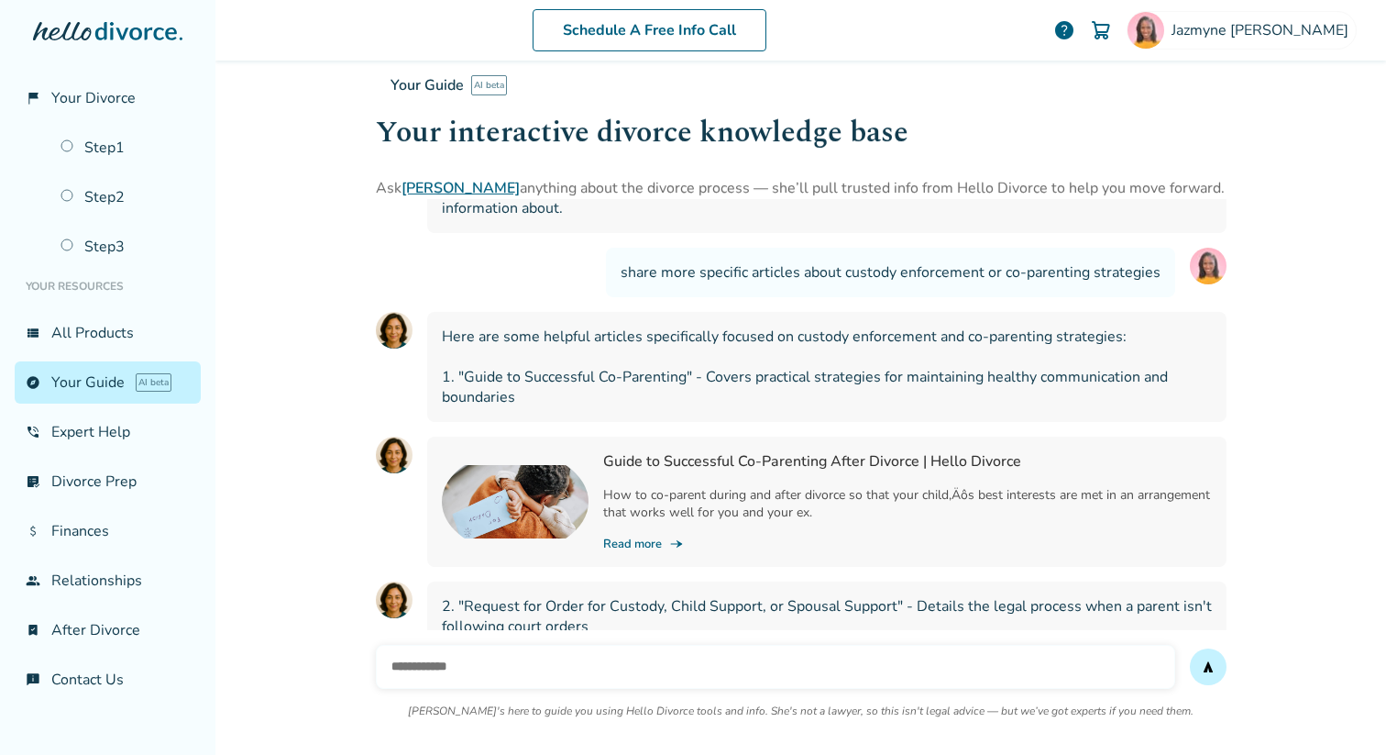
scroll to position [15580, 0]
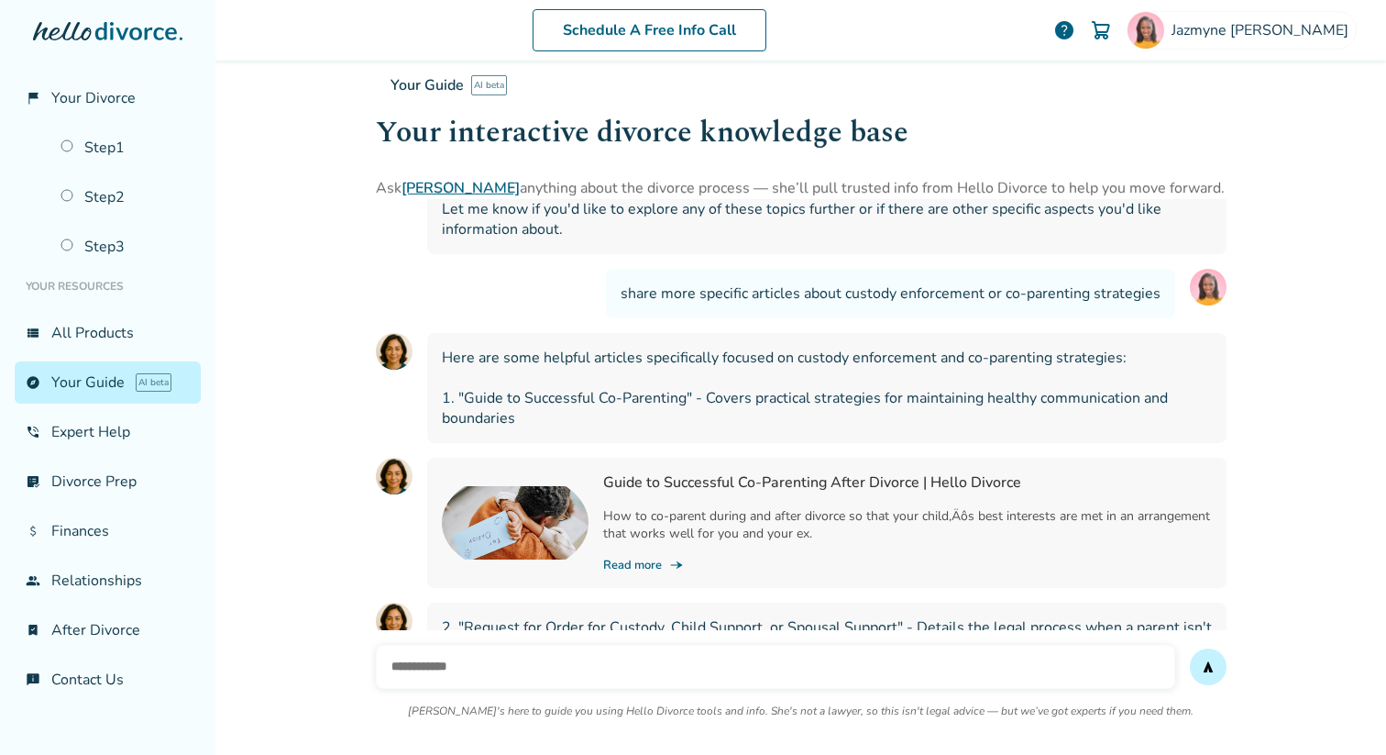
drag, startPoint x: 604, startPoint y: 297, endPoint x: 955, endPoint y: 291, distance: 351.3
click at [955, 701] on h3 "Request for Order: Custody, Child or Spousal Support | Hello Divorce" at bounding box center [907, 711] width 609 height 20
copy h3 "Request for Order: Custody, Child or Spousal Support"
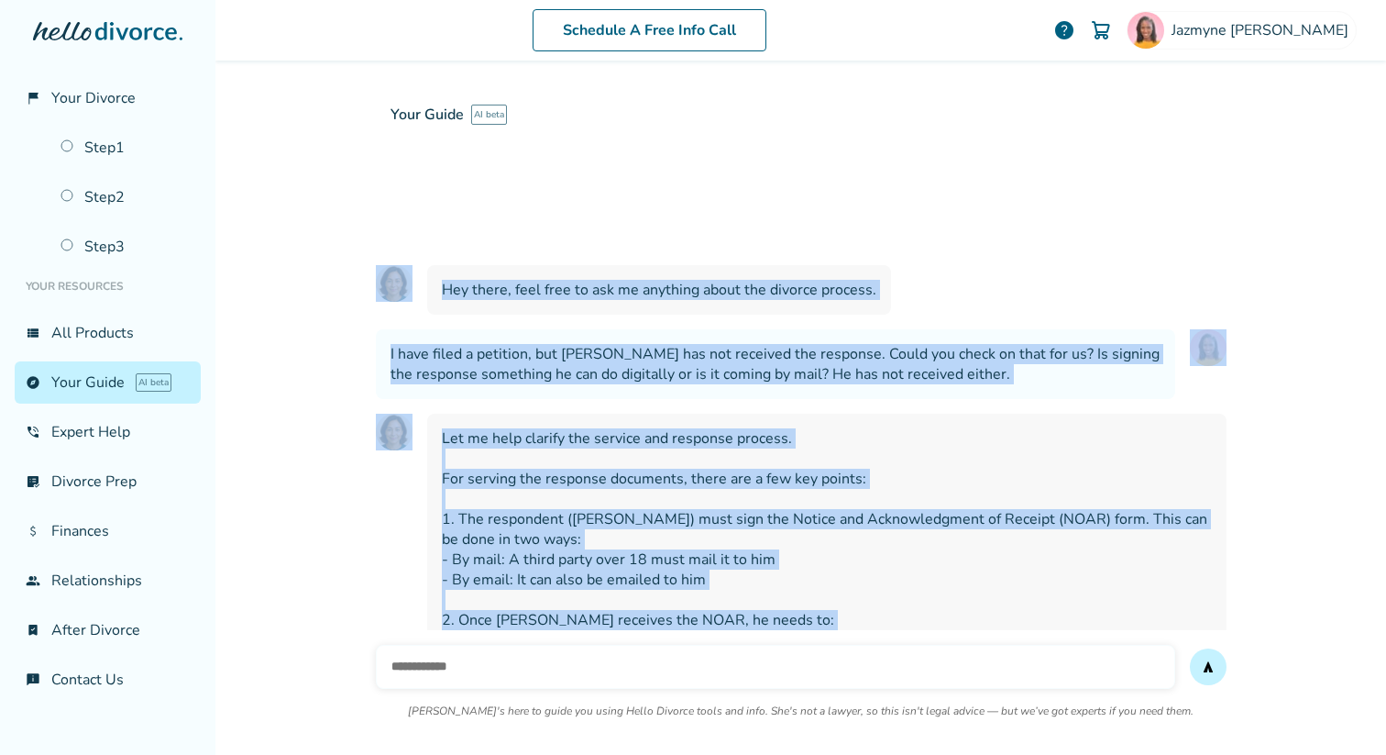
scroll to position [13854, 0]
